Goal: Task Accomplishment & Management: Use online tool/utility

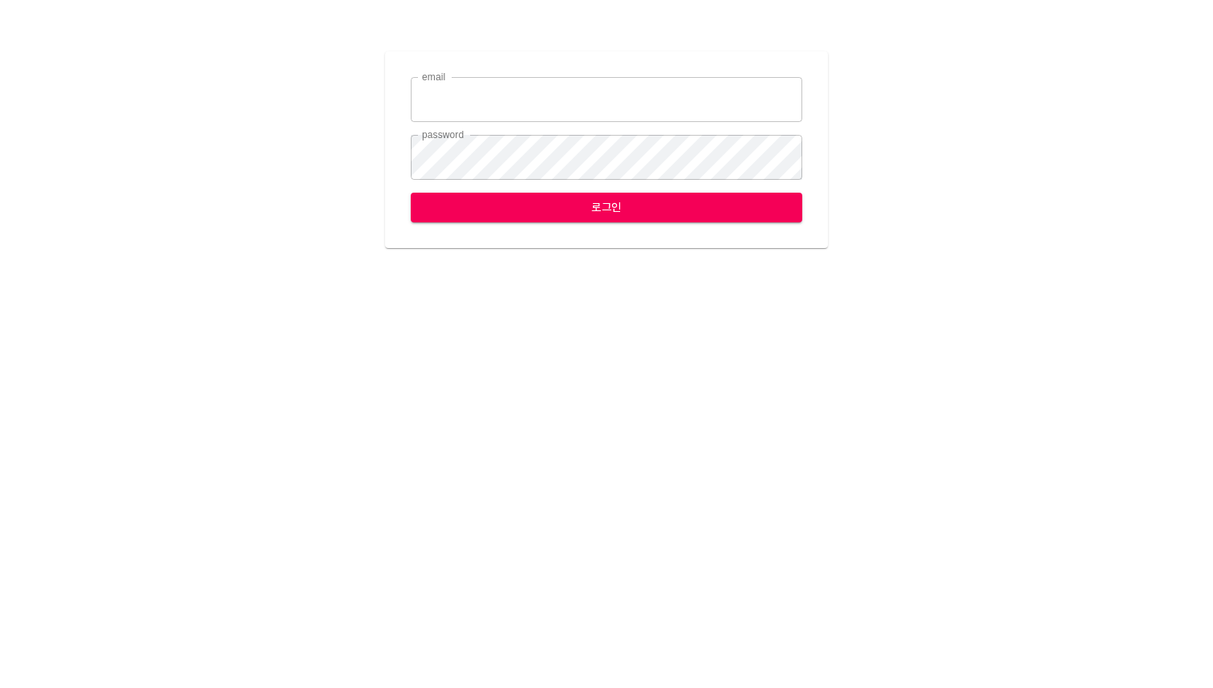
type input "[EMAIL_ADDRESS][DOMAIN_NAME]"
click at [604, 216] on span "로그인" at bounding box center [607, 207] width 366 height 20
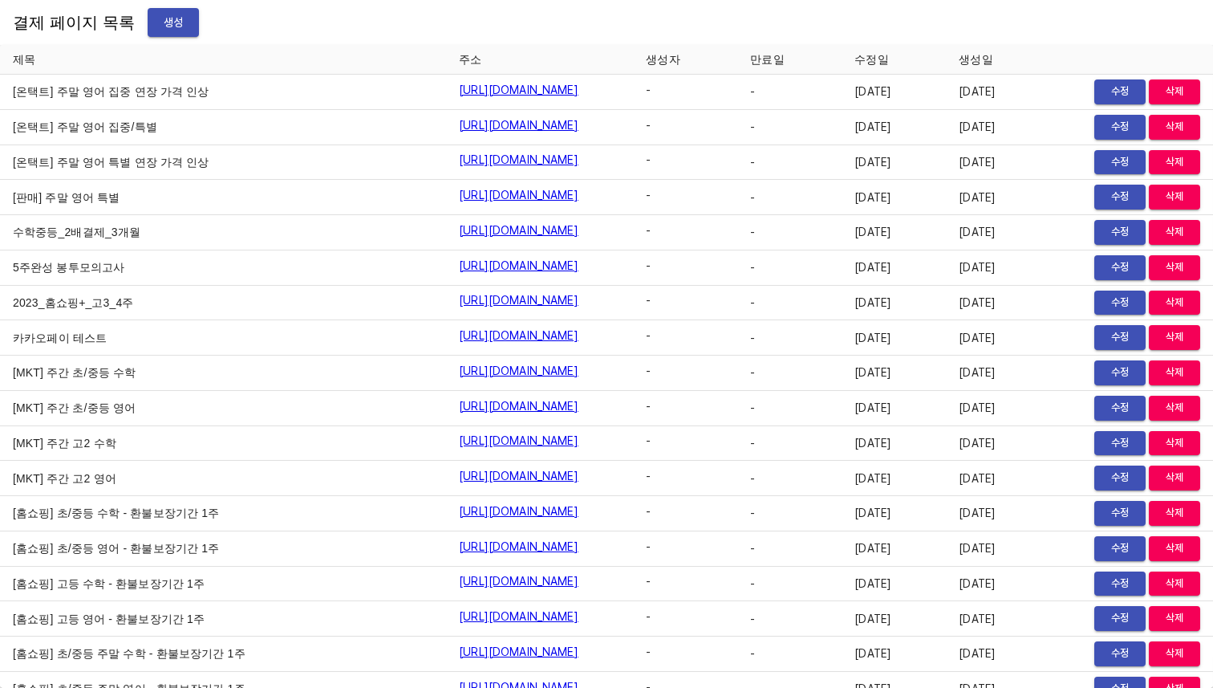
click at [169, 19] on span "생성" at bounding box center [173, 23] width 26 height 20
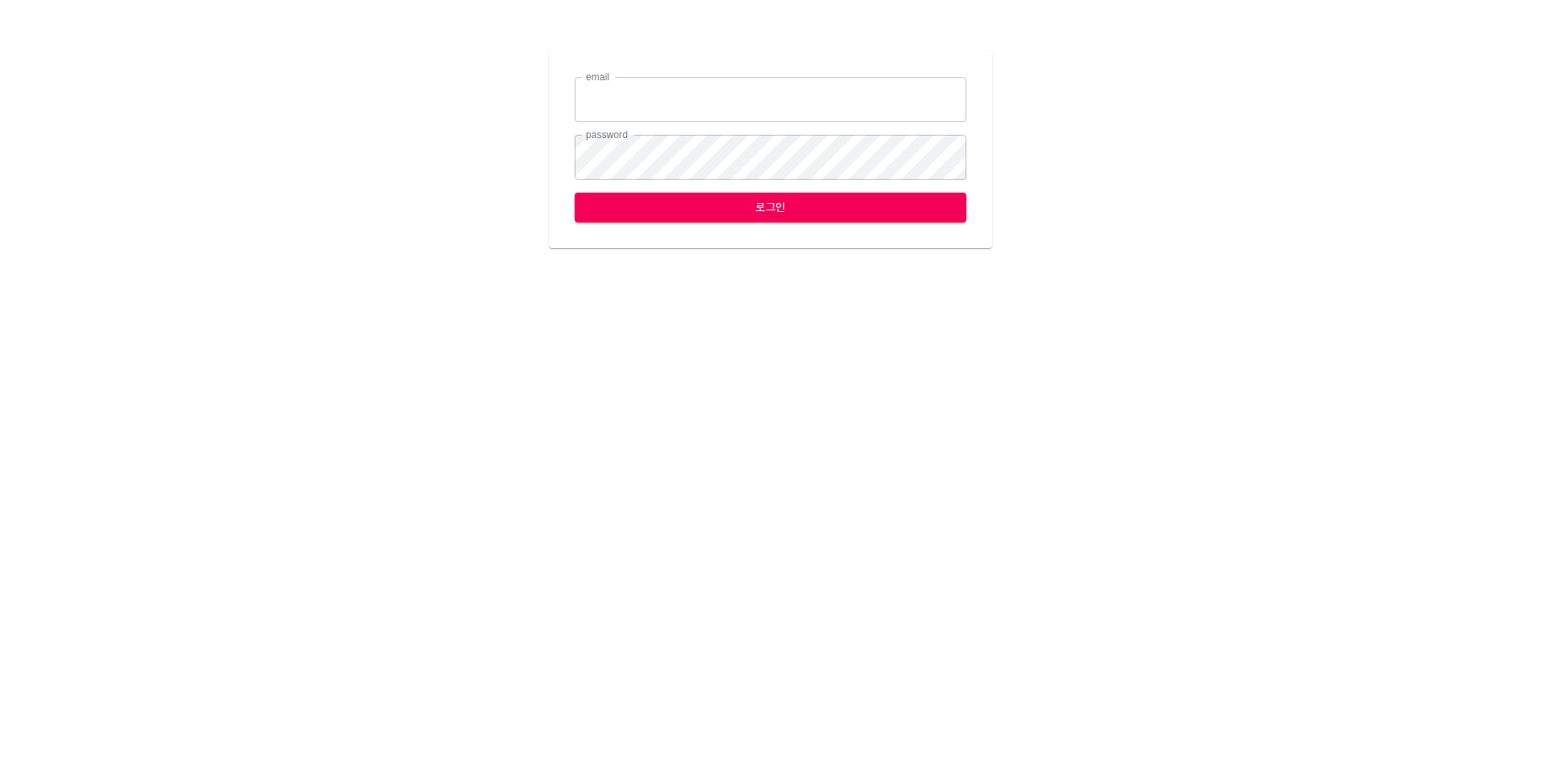
type input "[EMAIL_ADDRESS][DOMAIN_NAME]"
click at [712, 208] on span "로그인" at bounding box center [770, 207] width 366 height 20
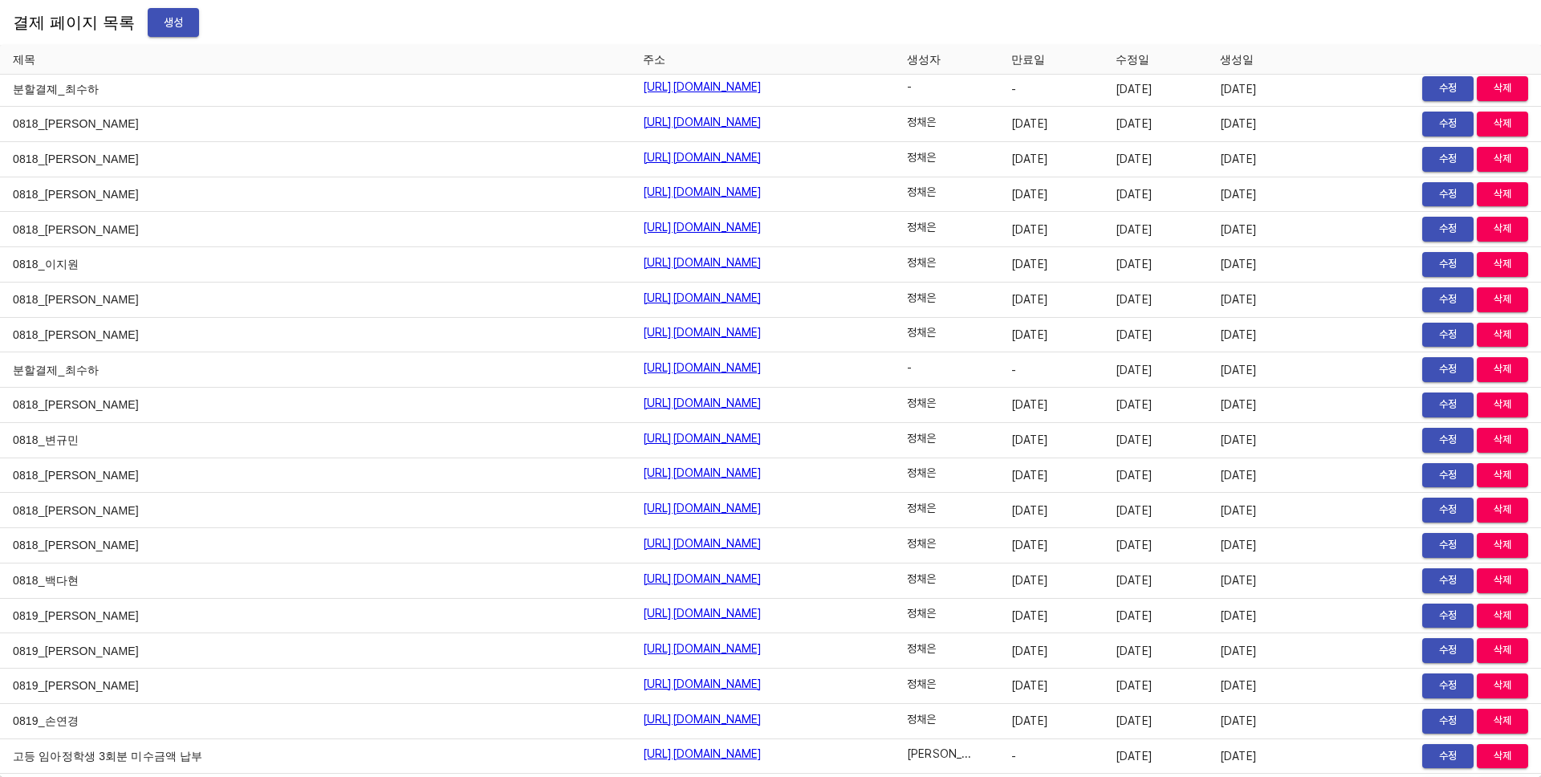
scroll to position [19237, 0]
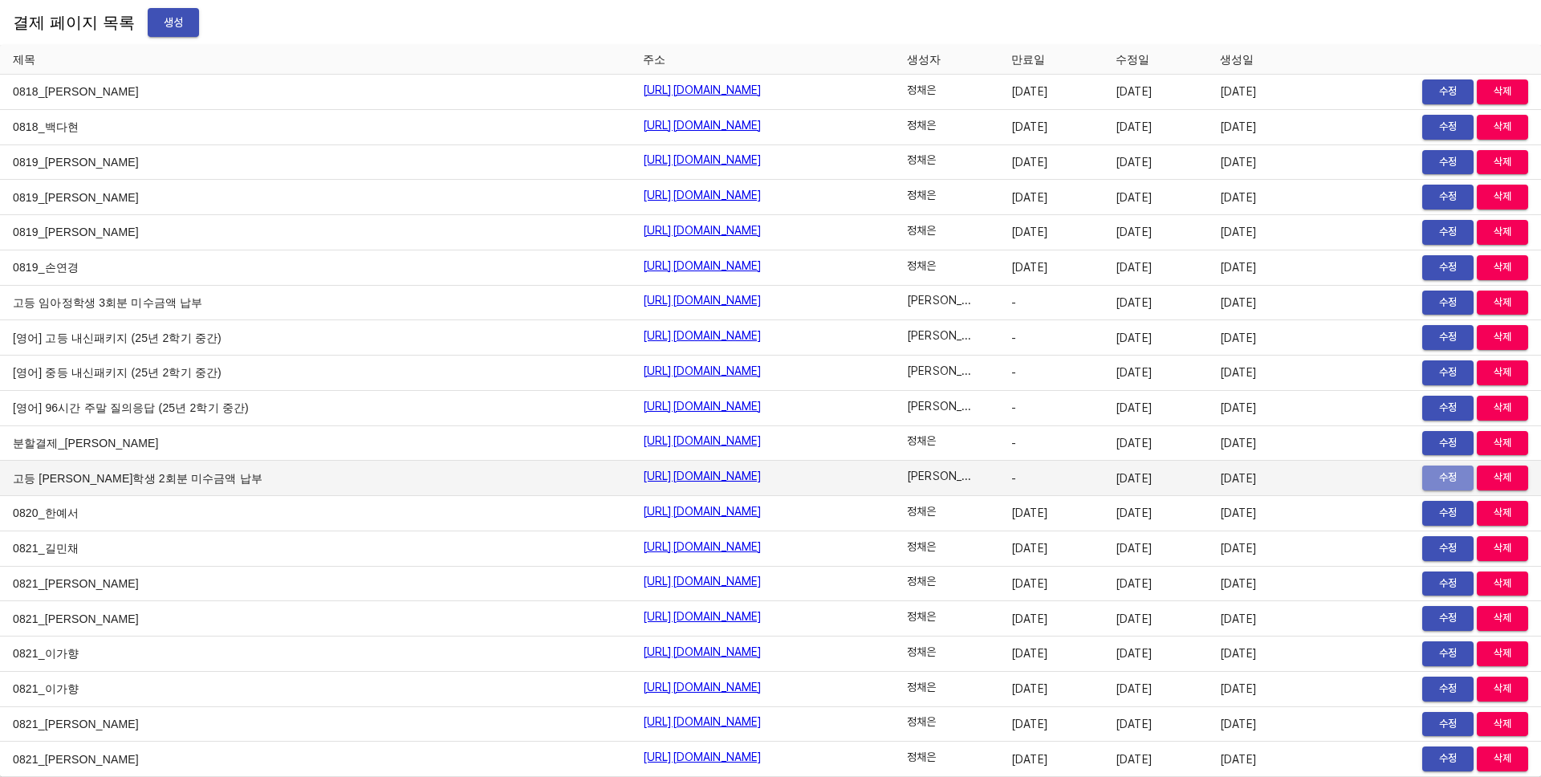
click at [1435, 479] on span "수정" at bounding box center [1447, 478] width 35 height 18
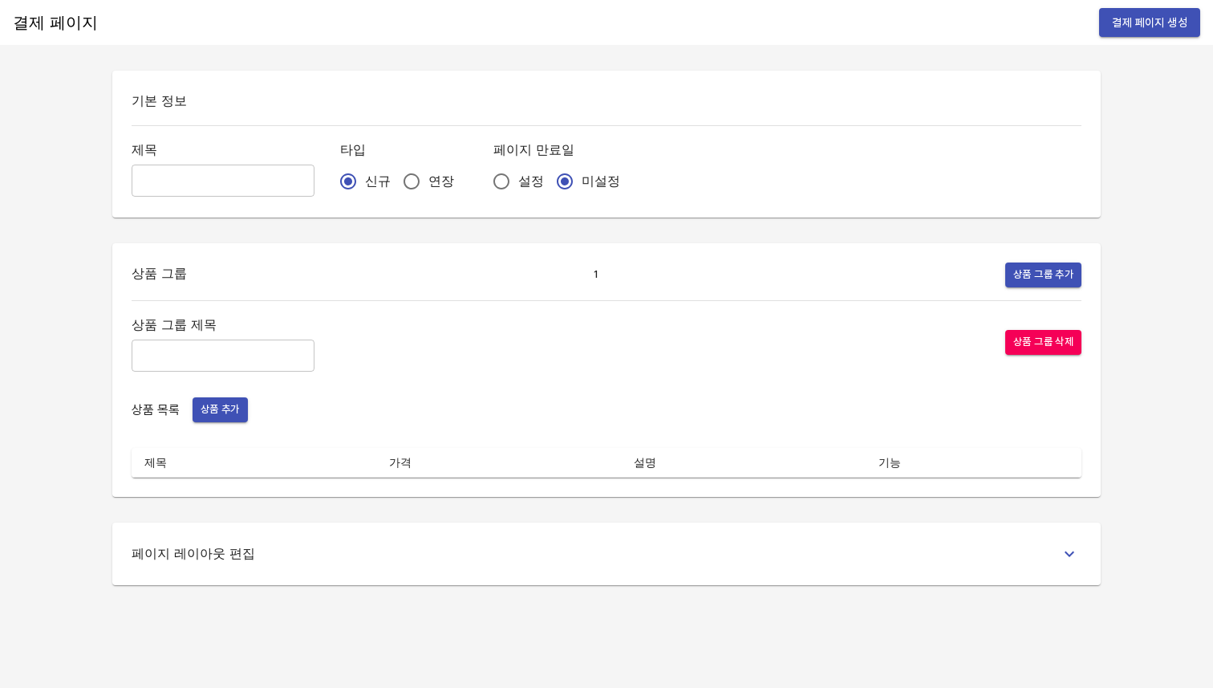
click at [205, 182] on input "text" at bounding box center [223, 180] width 183 height 32
paste input "고등 [PERSON_NAME]학생 2회분 미수금액 납부"
click at [163, 181] on input "고등 [PERSON_NAME]학생 2회분 미수금액 납부" at bounding box center [223, 180] width 183 height 32
click at [199, 180] on input "고등 [PERSON_NAME]학생 2회분 미수금액 납부" at bounding box center [223, 180] width 183 height 32
type input "고등 이지원학생 9회분 미수금액 납부"
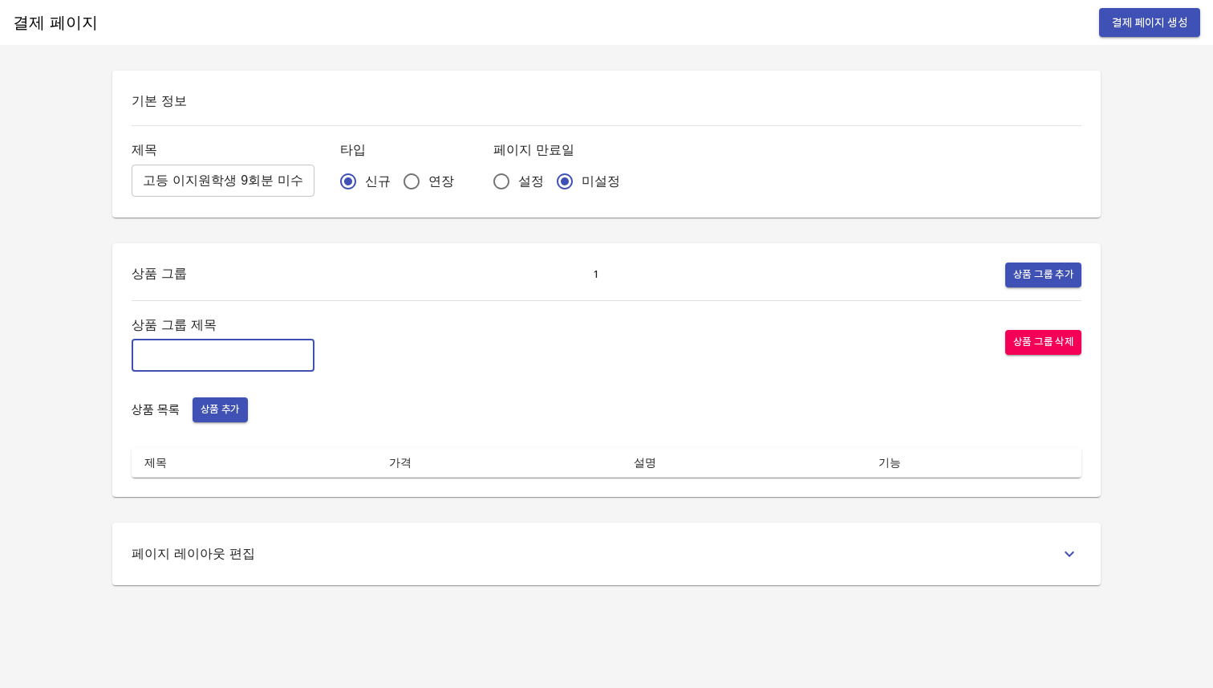
click at [179, 359] on input "text" at bounding box center [223, 355] width 183 height 32
paste input "영어과목 미수금액 결제"
type input "영어과목 미수금액 결제"
click at [229, 415] on span "상품 추가" at bounding box center [220, 409] width 39 height 18
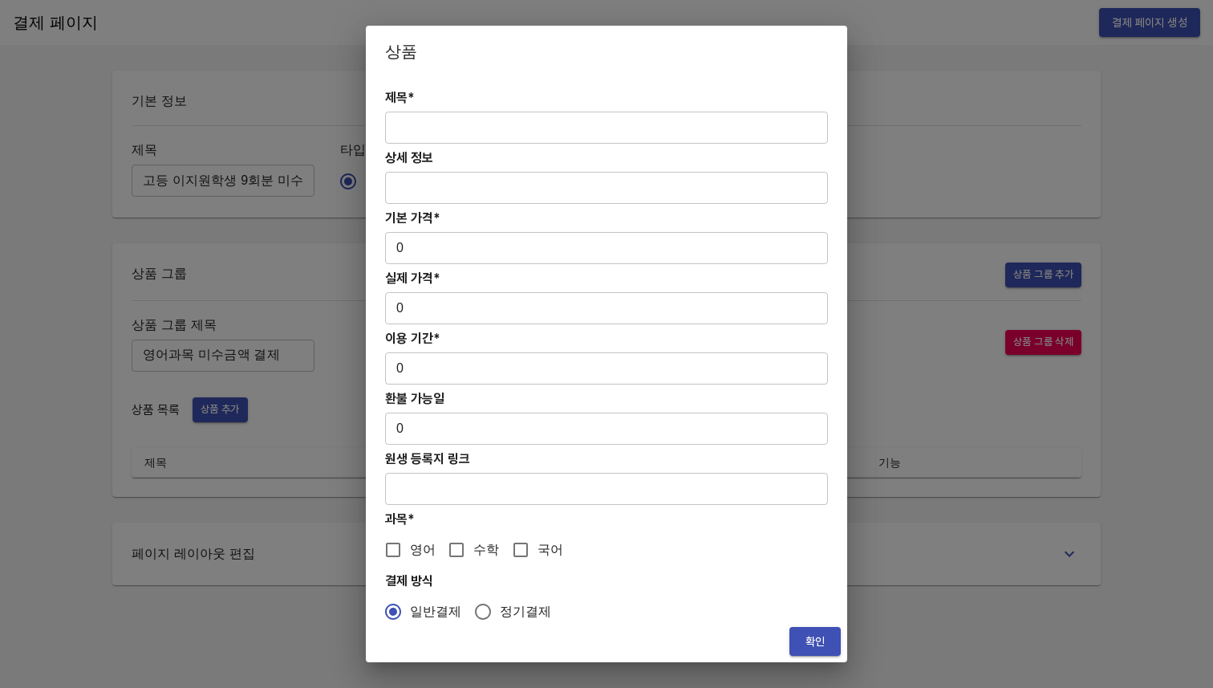
click at [472, 126] on input "text" at bounding box center [606, 128] width 443 height 32
paste input "고등 [PERSON_NAME]학생 2회분 미수금액 납부"
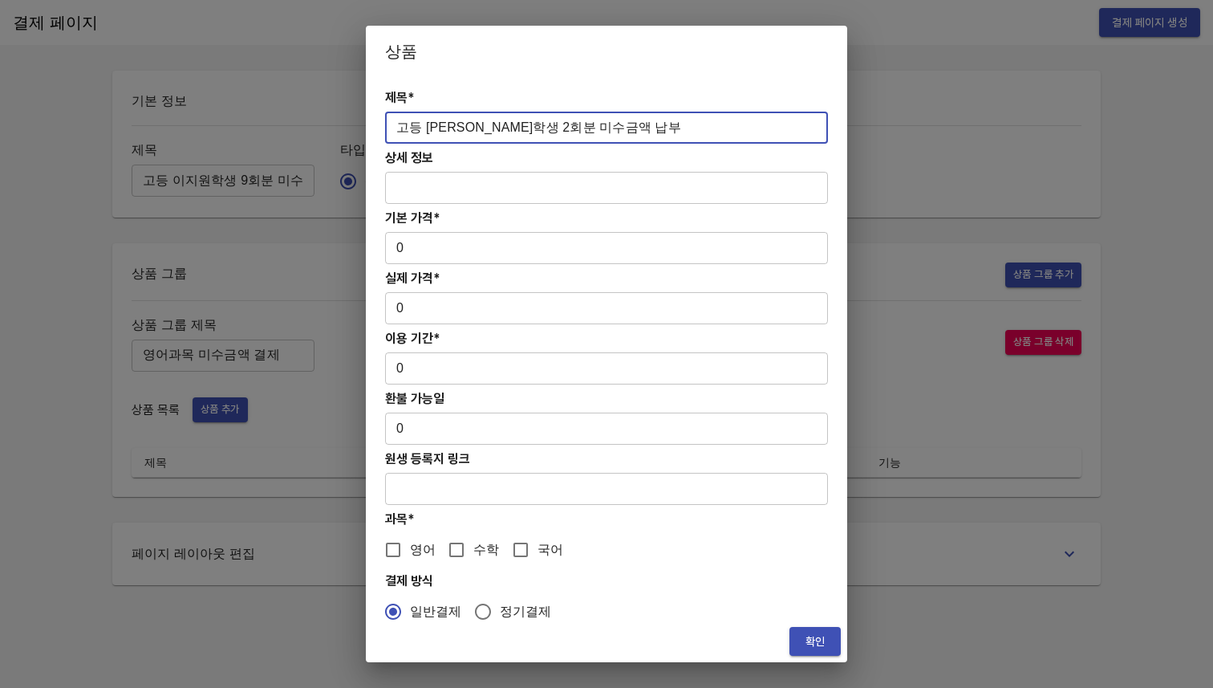
click at [453, 131] on input "고등 [PERSON_NAME]학생 2회분 미수금액 납부" at bounding box center [606, 128] width 443 height 32
type input "고등 이지원학생 9회분 미수금액 납부"
click at [413, 249] on input "0" at bounding box center [606, 248] width 443 height 32
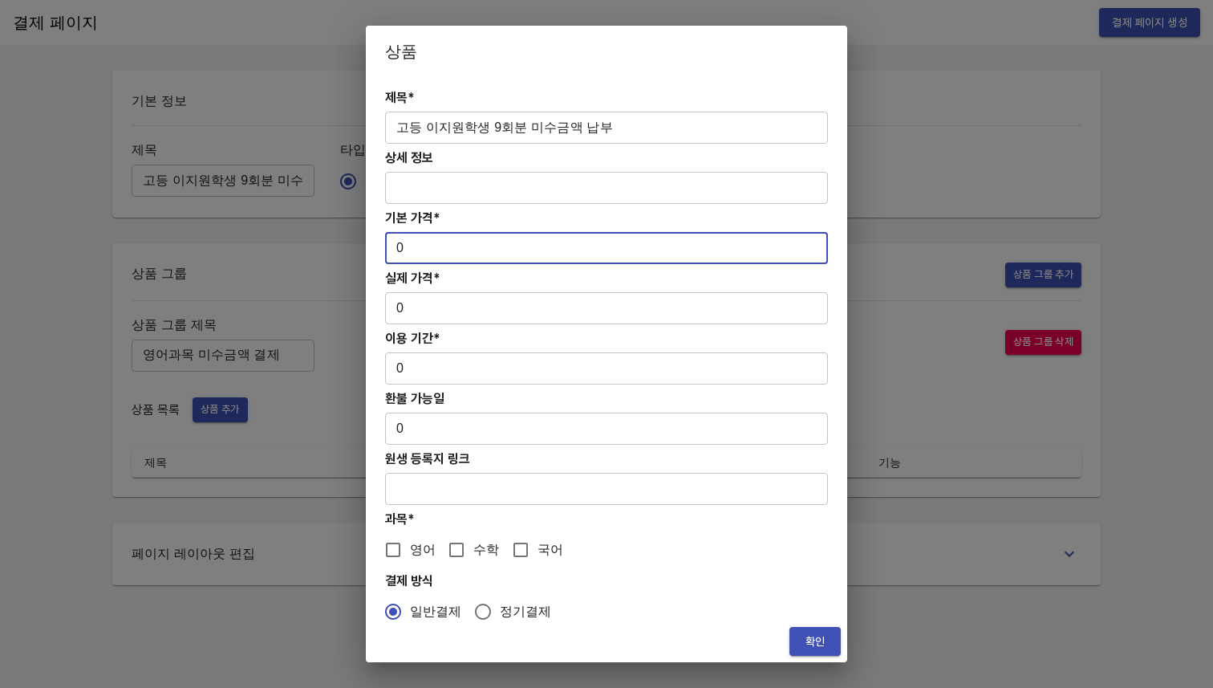
click at [413, 249] on input "0" at bounding box center [606, 248] width 443 height 32
paste input "176062.5"
type input "176062.5"
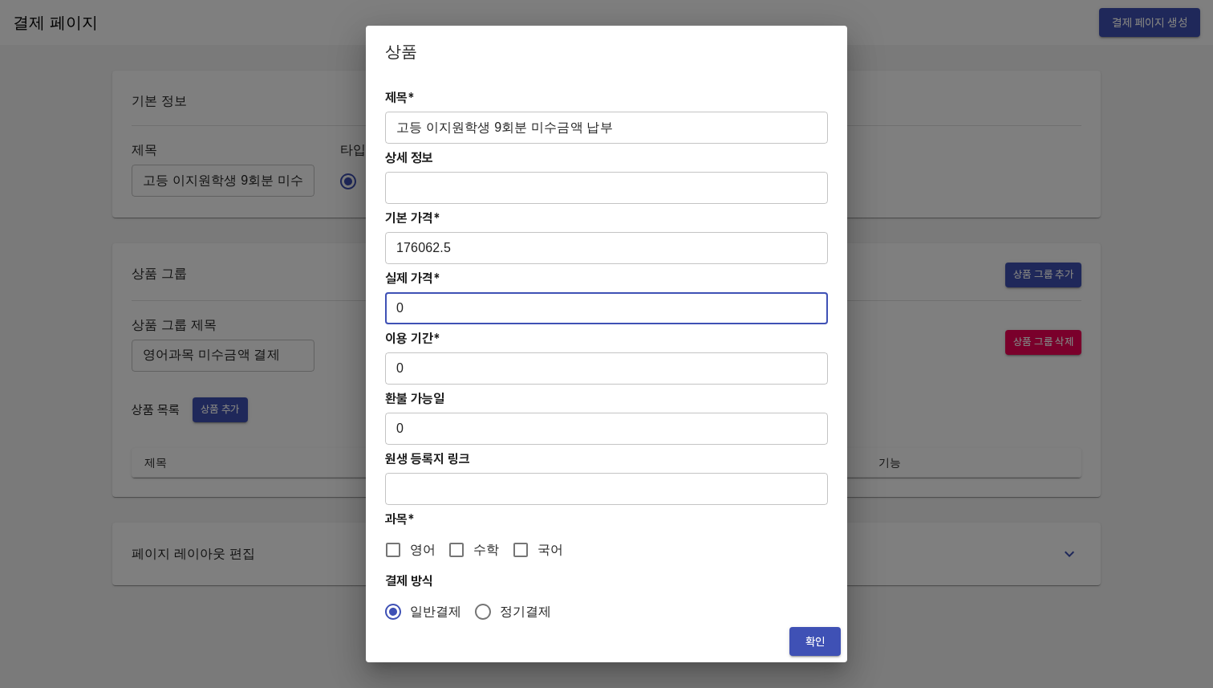
click at [417, 319] on input "0" at bounding box center [606, 308] width 443 height 32
paste input "176062.5"
type input "176062.5"
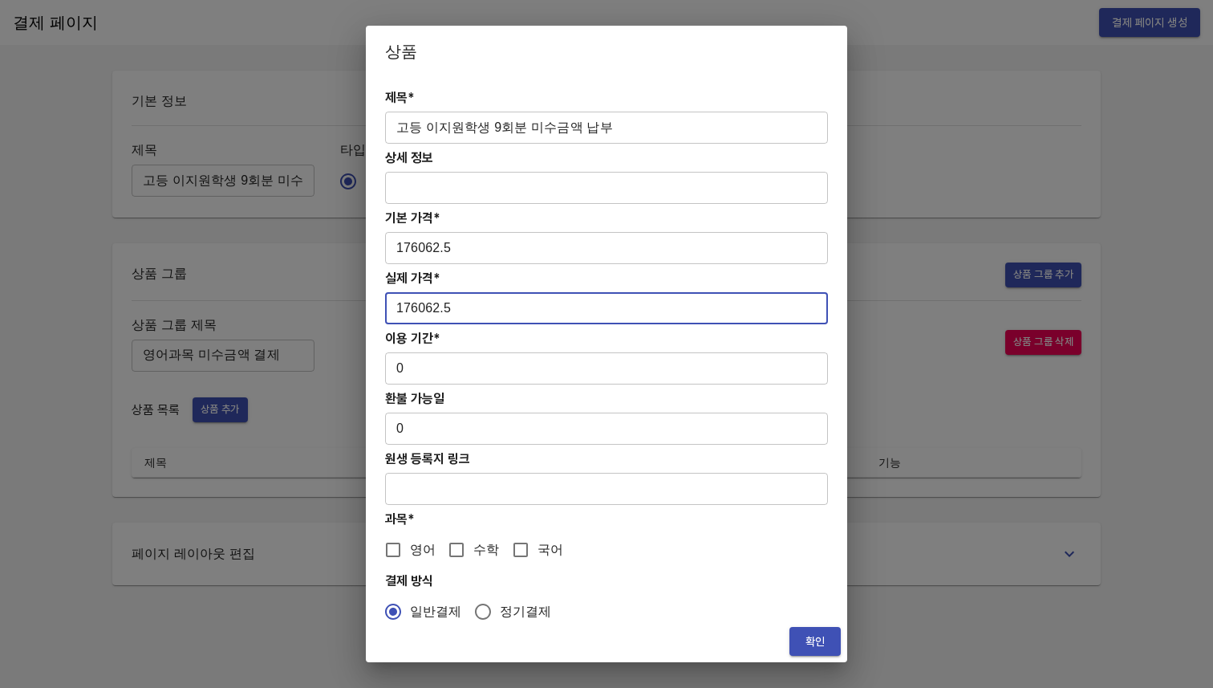
click at [441, 369] on input "0" at bounding box center [606, 368] width 443 height 32
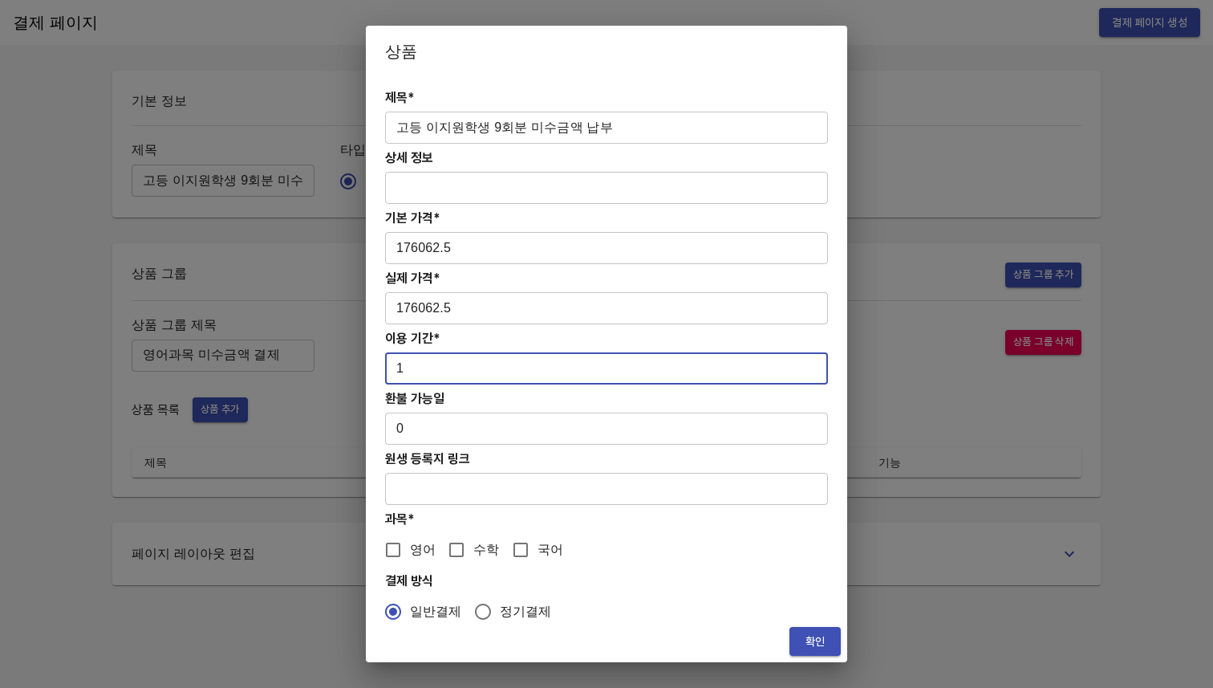
click at [802, 365] on input "1" at bounding box center [606, 368] width 443 height 32
click at [802, 365] on input "2" at bounding box center [606, 368] width 443 height 32
click at [802, 365] on input "3" at bounding box center [606, 368] width 443 height 32
click at [802, 365] on input "4" at bounding box center [606, 368] width 443 height 32
click at [802, 365] on input "5" at bounding box center [606, 368] width 443 height 32
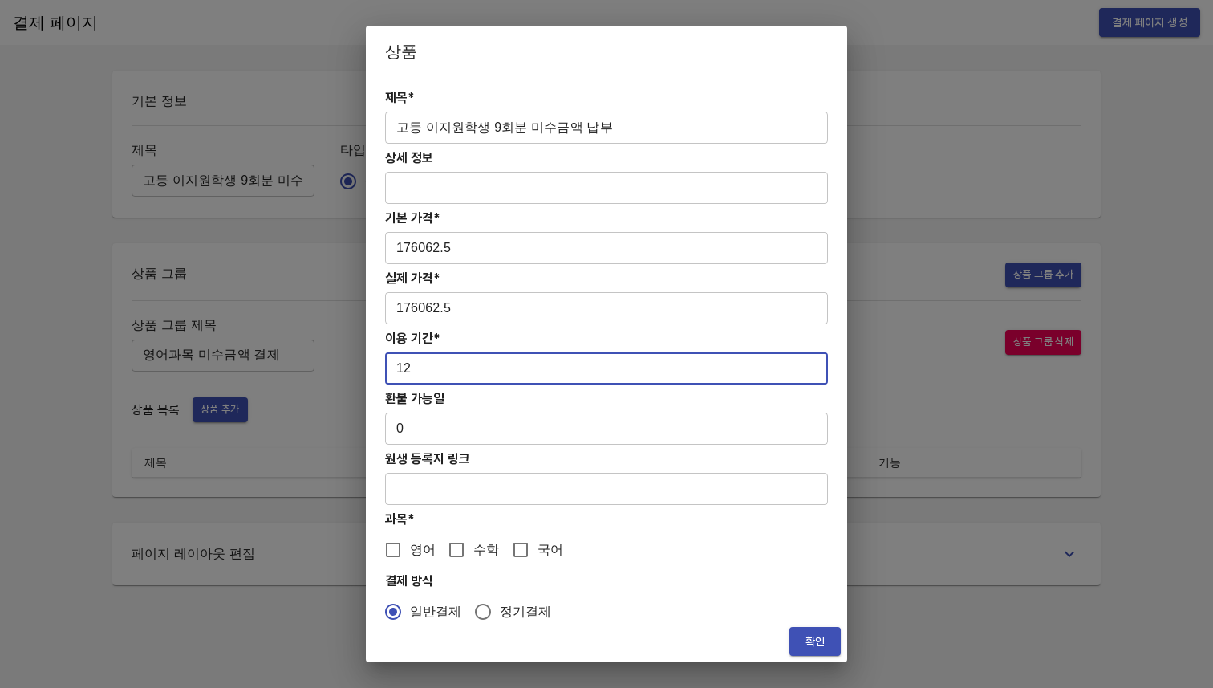
click at [802, 365] on input "12" at bounding box center [606, 368] width 443 height 32
click at [802, 365] on input "13" at bounding box center [606, 368] width 443 height 32
click at [802, 365] on input "14" at bounding box center [606, 368] width 443 height 32
type input "15"
click at [802, 365] on input "15" at bounding box center [606, 368] width 443 height 32
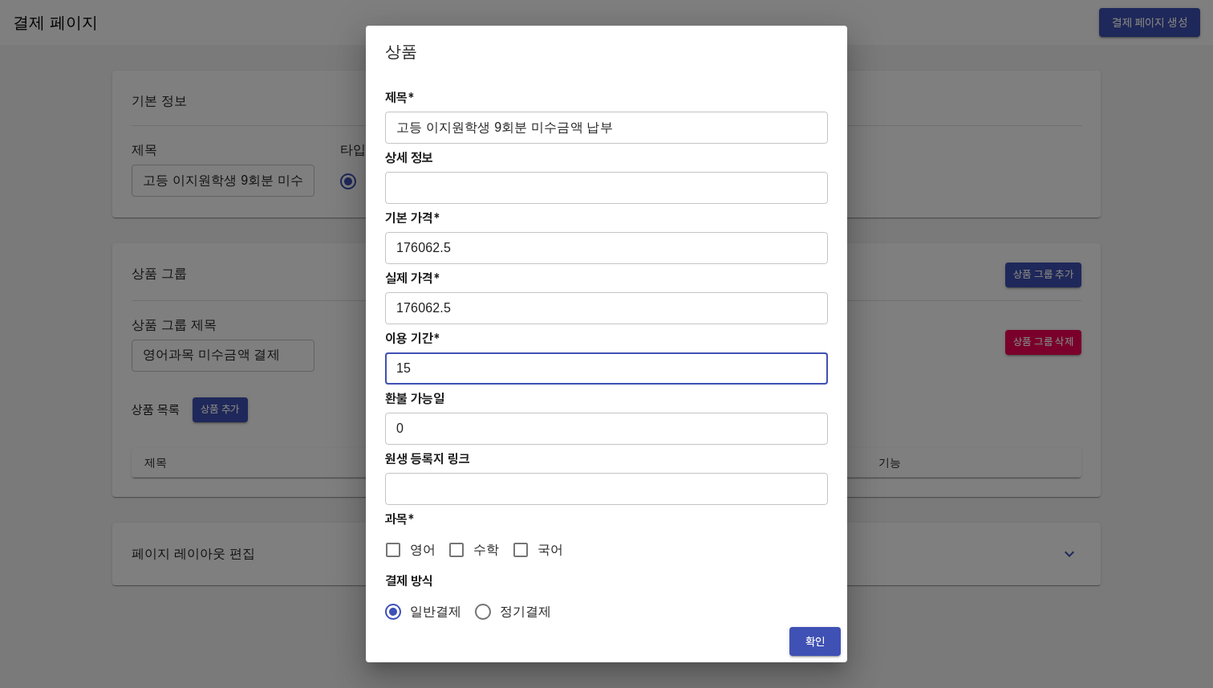
click at [676, 399] on h4 "환불 가능일" at bounding box center [606, 398] width 443 height 15
click at [405, 551] on input "영어" at bounding box center [393, 550] width 34 height 34
checkbox input "true"
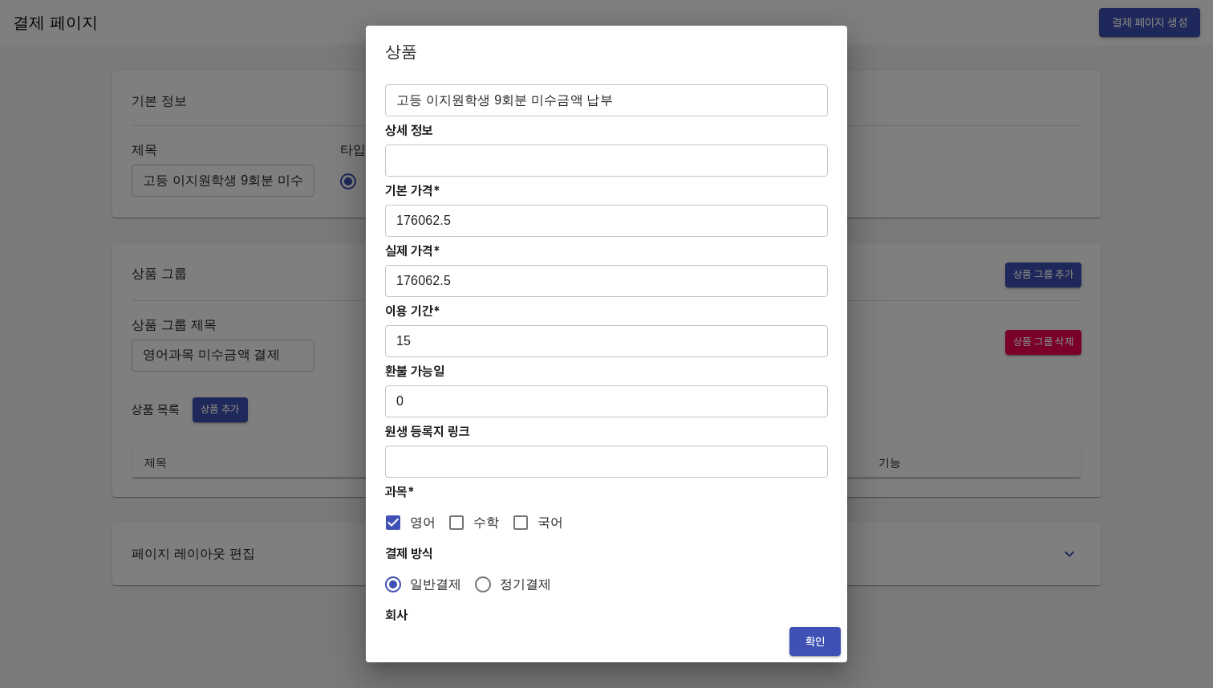
scroll to position [76, 0]
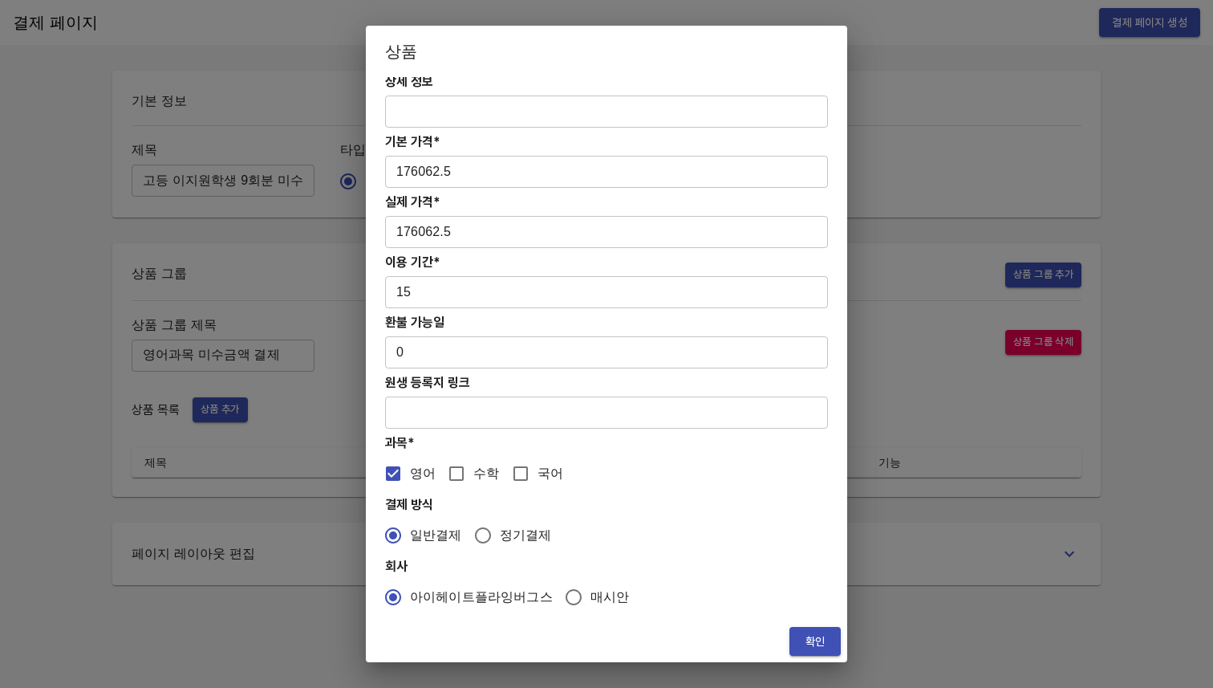
click at [819, 635] on span "확인" at bounding box center [815, 641] width 26 height 20
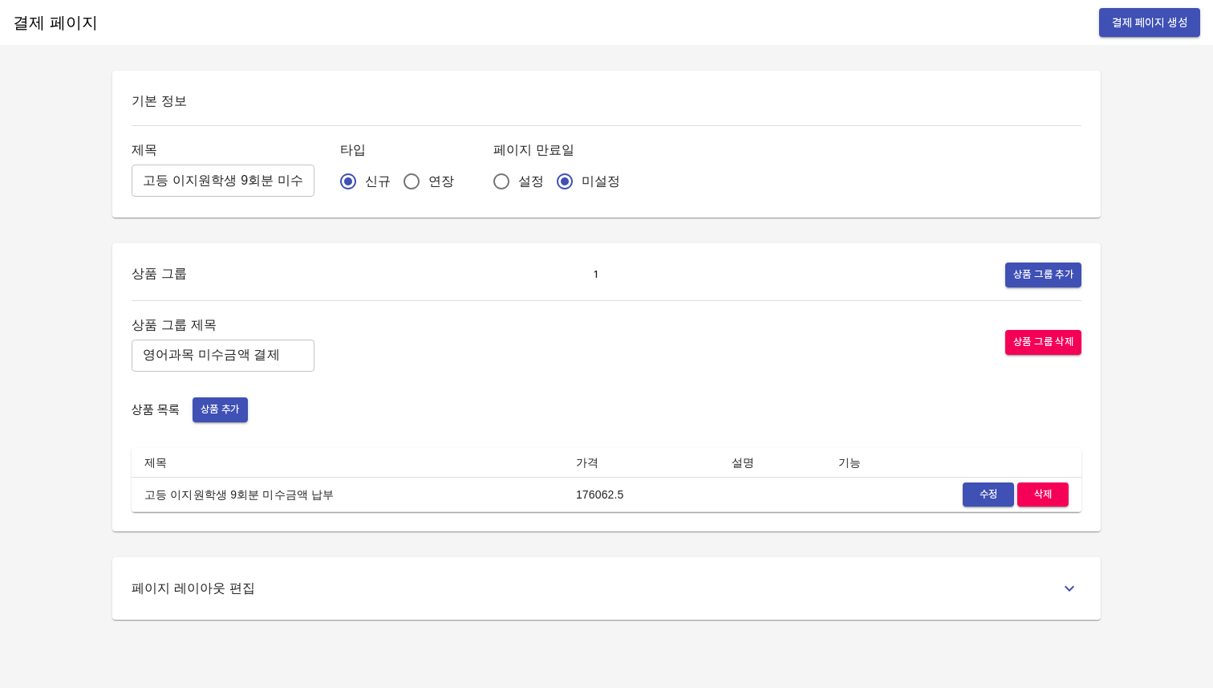
click at [1123, 26] on span "결제 페이지 생성" at bounding box center [1149, 23] width 75 height 20
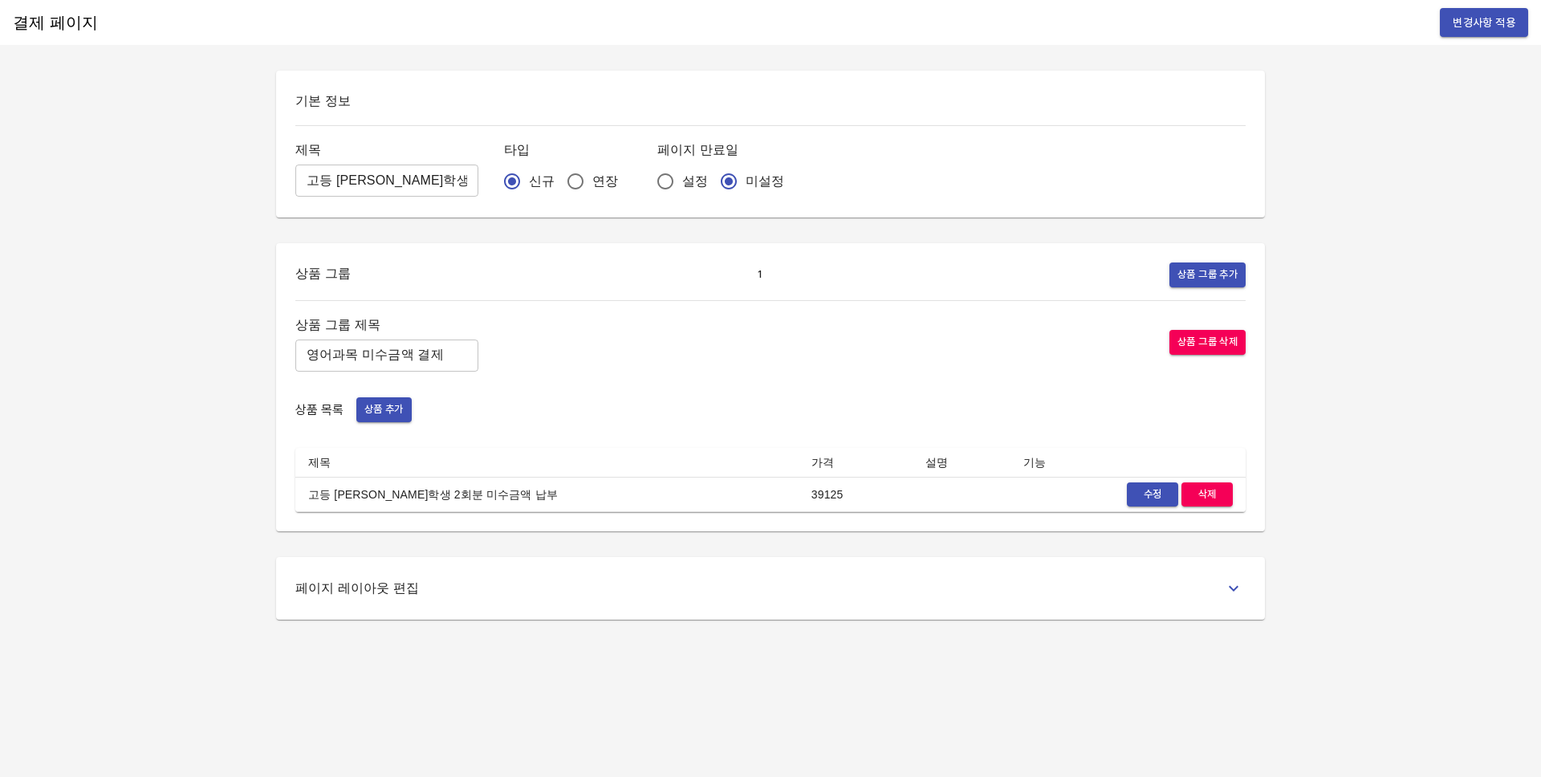
click at [382, 183] on input "고등 [PERSON_NAME]학생 2회분 미수금액 납부" at bounding box center [386, 180] width 183 height 32
click at [403, 354] on input "영어과목 미수금액 결제" at bounding box center [386, 355] width 183 height 32
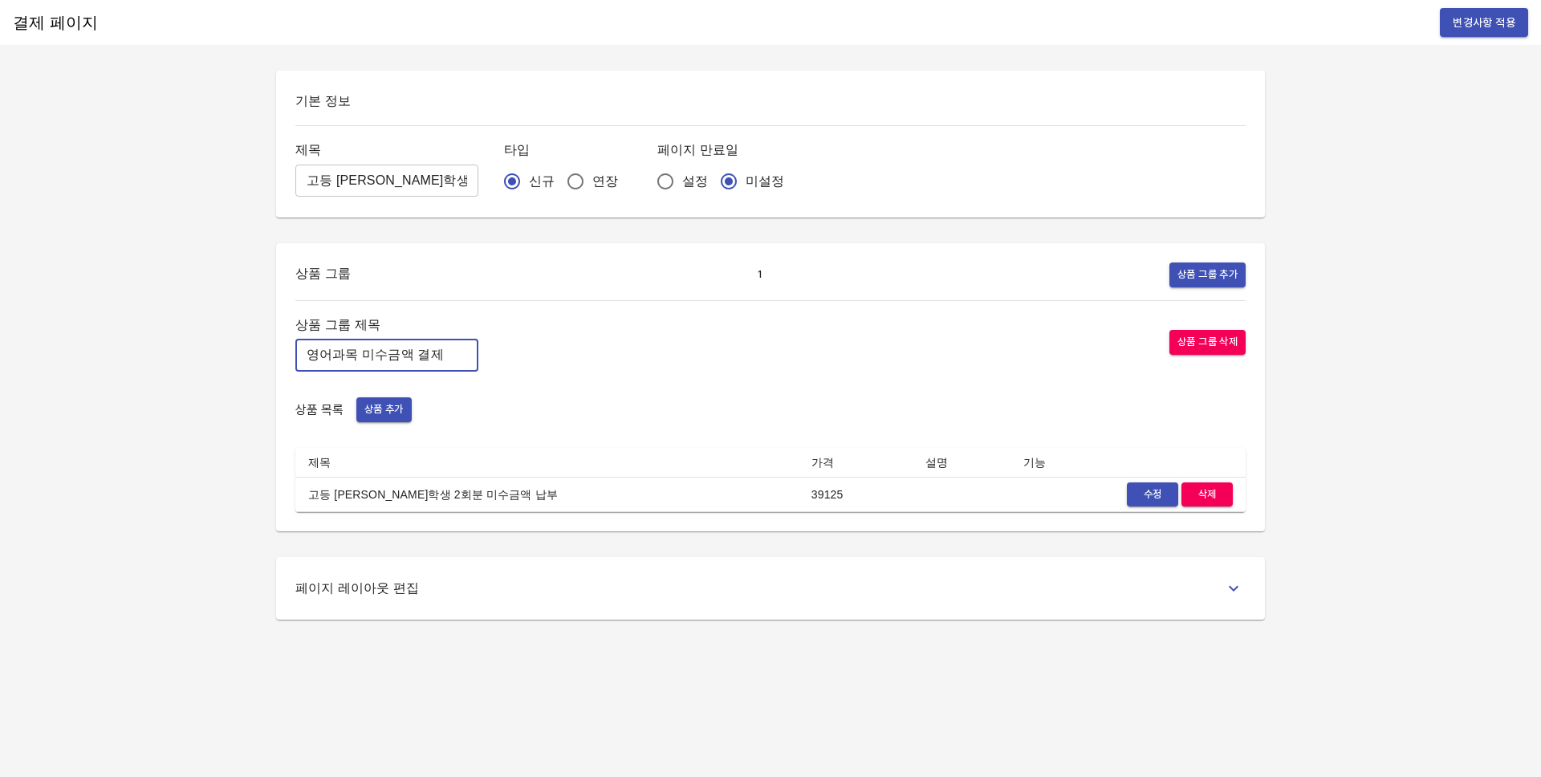
click at [403, 354] on input "영어과목 미수금액 결제" at bounding box center [386, 355] width 183 height 32
click at [1150, 496] on span "수정" at bounding box center [1152, 494] width 35 height 18
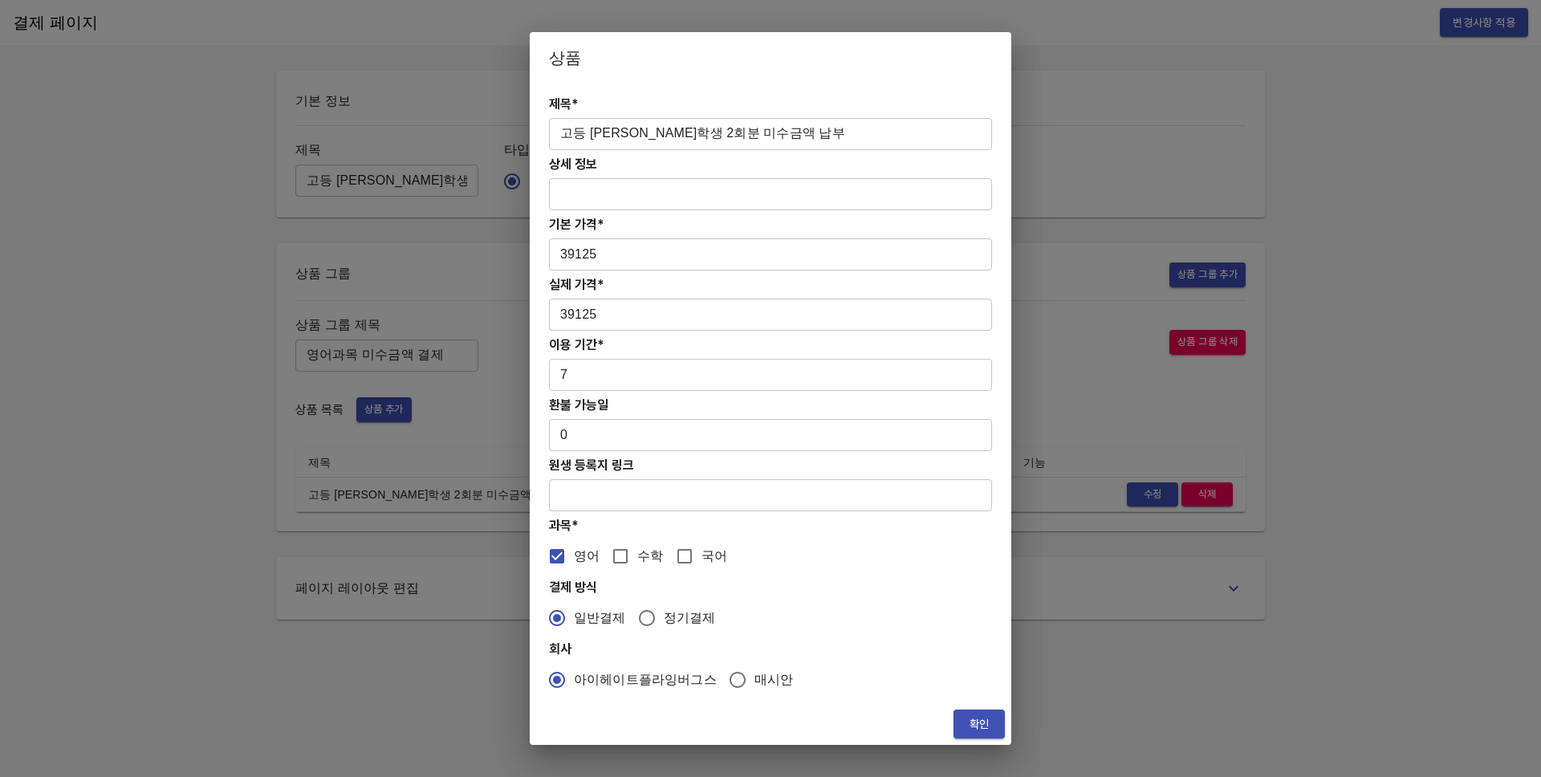
click at [759, 139] on input "고등 [PERSON_NAME]학생 2회분 미수금액 납부" at bounding box center [770, 134] width 443 height 32
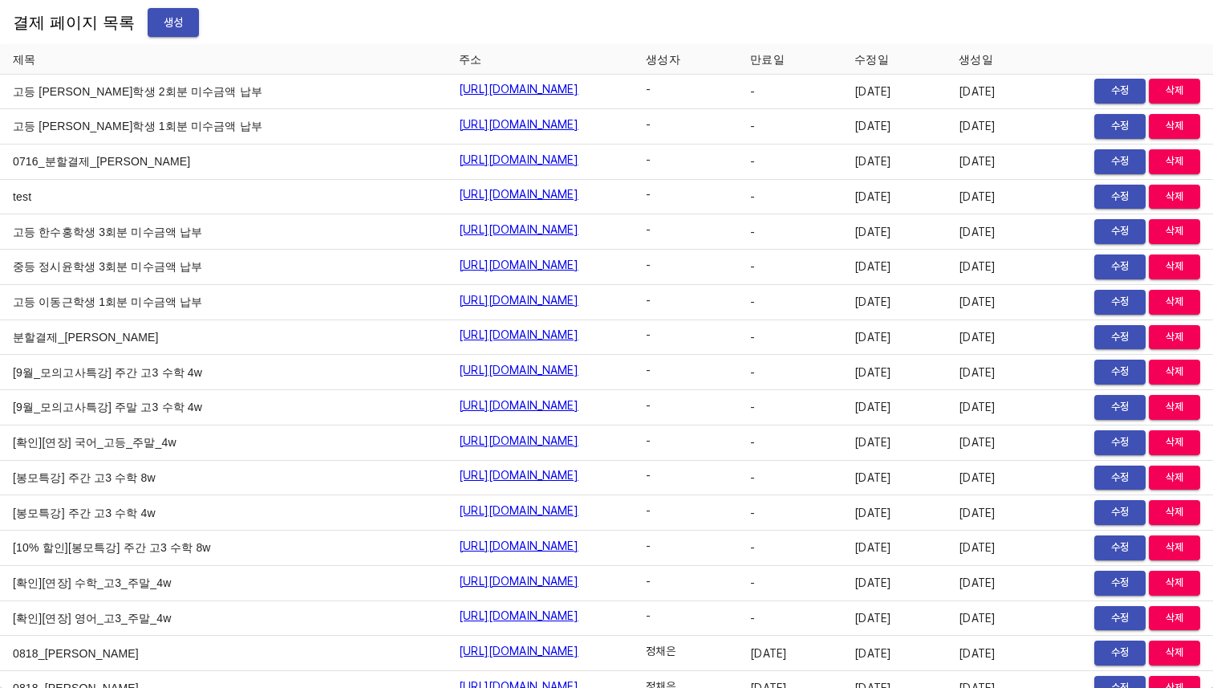
scroll to position [19361, 0]
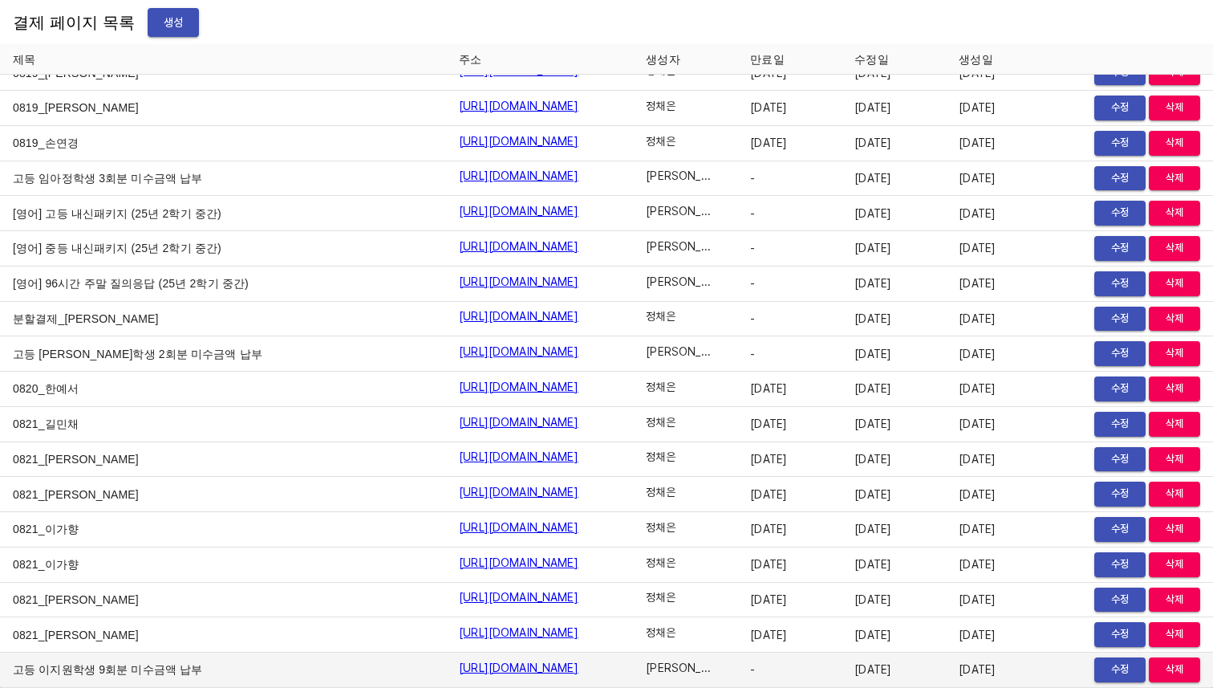
click at [563, 668] on link "[URL][DOMAIN_NAME]" at bounding box center [519, 668] width 120 height 16
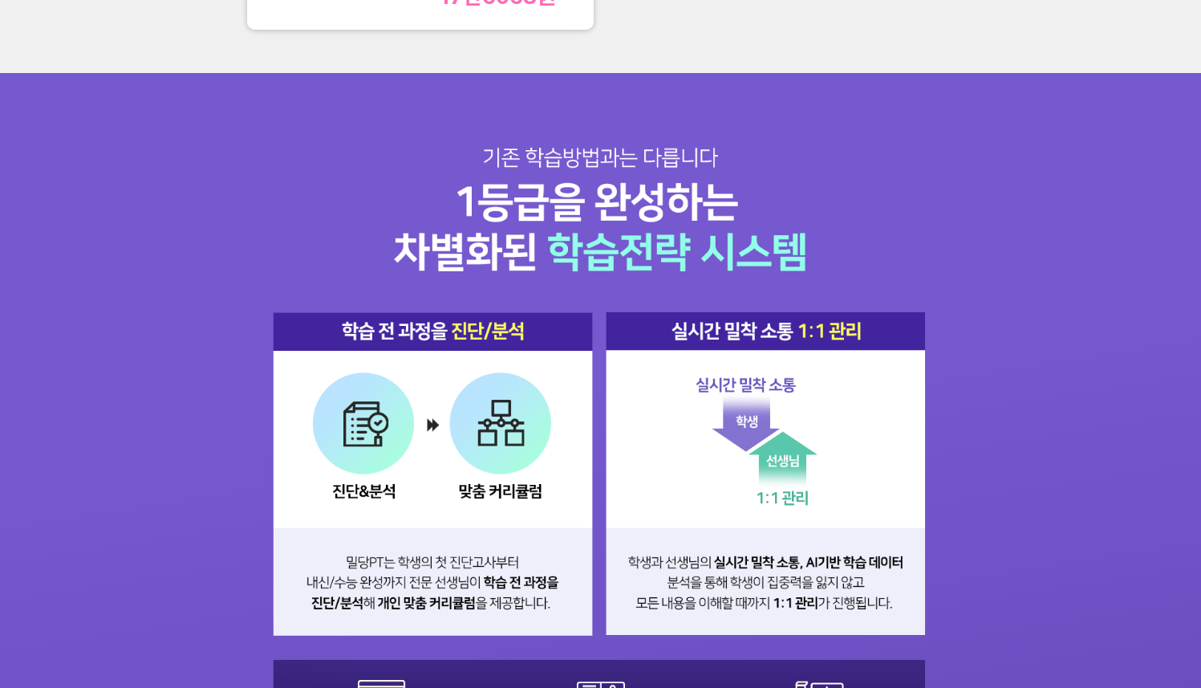
scroll to position [1535, 0]
